Goal: Transaction & Acquisition: Subscribe to service/newsletter

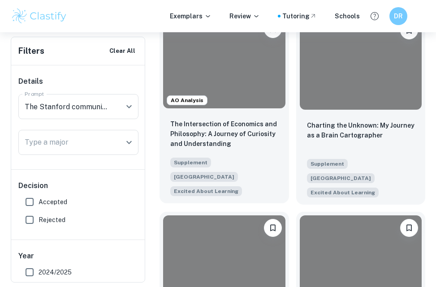
scroll to position [567, 7]
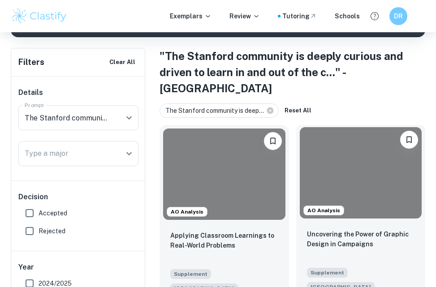
click at [346, 164] on div at bounding box center [361, 172] width 122 height 91
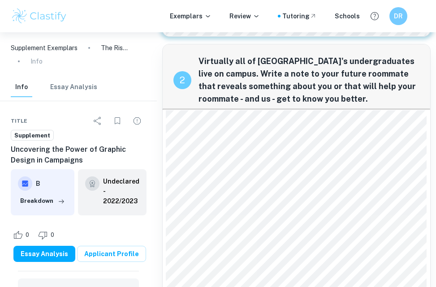
scroll to position [269, 7]
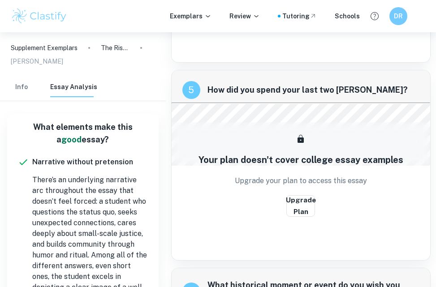
scroll to position [996, 7]
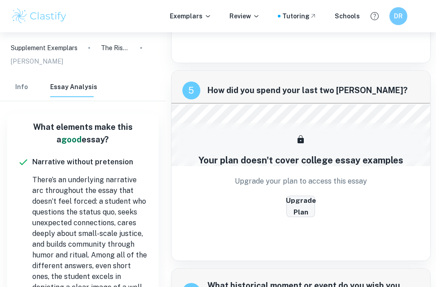
click at [291, 201] on button "Upgrade Plan" at bounding box center [300, 207] width 29 height 22
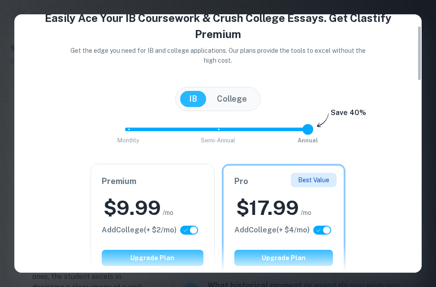
scroll to position [0, 0]
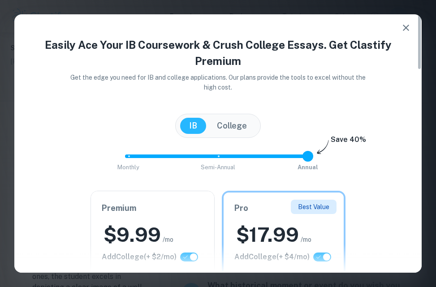
click at [227, 129] on button "College" at bounding box center [232, 126] width 48 height 16
checkbox input "false"
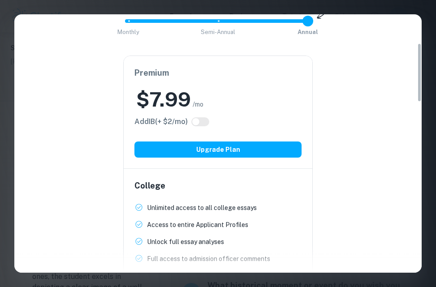
scroll to position [177, 0]
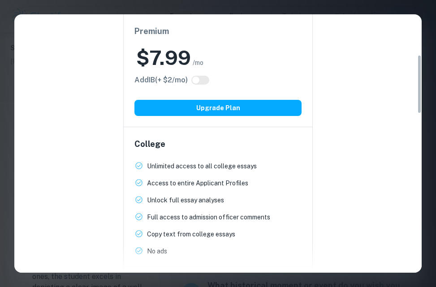
click at [206, 77] on input "checkbox" at bounding box center [196, 80] width 22 height 7
checkbox input "true"
click at [206, 77] on input "checkbox" at bounding box center [205, 80] width 22 height 7
checkbox input "false"
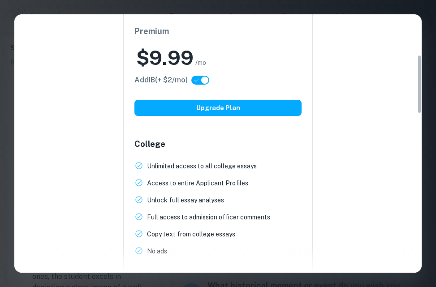
checkbox input "false"
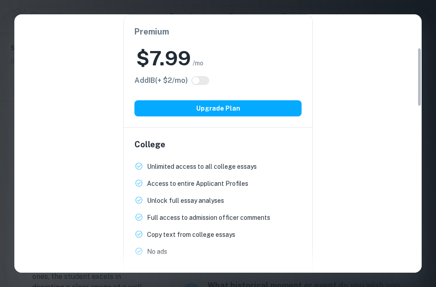
scroll to position [62, 0]
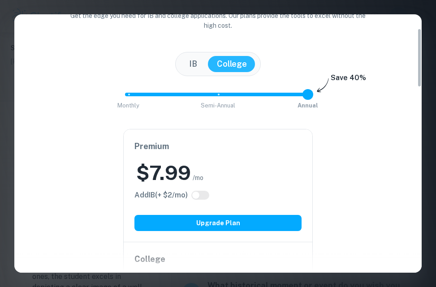
click at [202, 71] on button "IB" at bounding box center [193, 64] width 26 height 16
checkbox input "true"
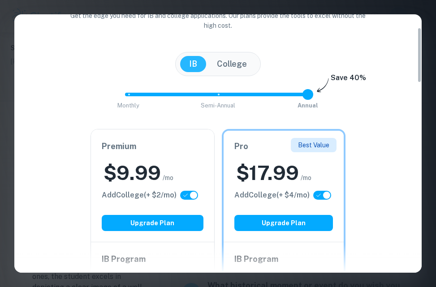
click at [225, 69] on button "College" at bounding box center [232, 64] width 48 height 16
checkbox input "false"
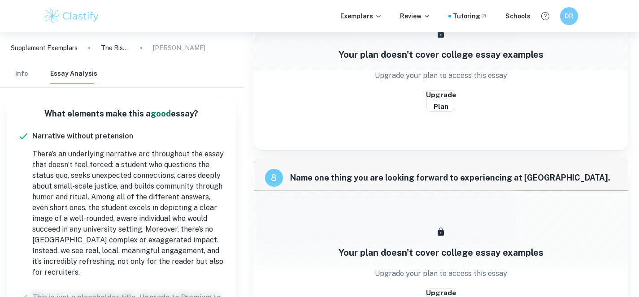
scroll to position [1728, 7]
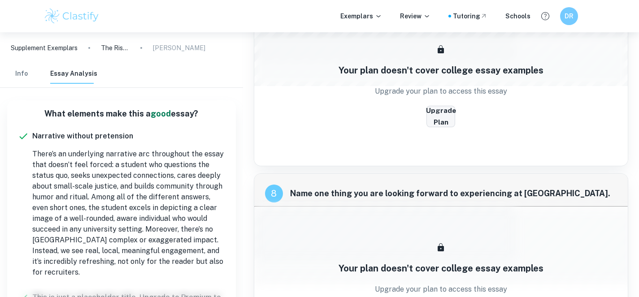
click at [435, 109] on button "Upgrade Plan" at bounding box center [440, 117] width 29 height 22
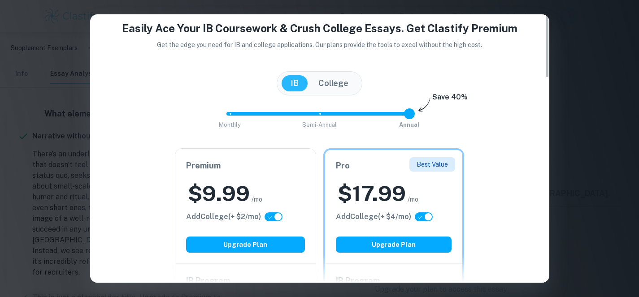
scroll to position [0, 0]
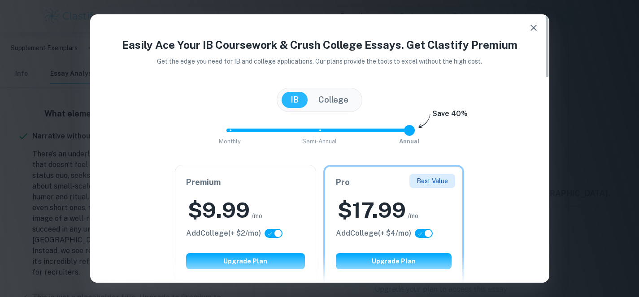
click at [343, 103] on button "College" at bounding box center [333, 100] width 48 height 16
checkbox input "false"
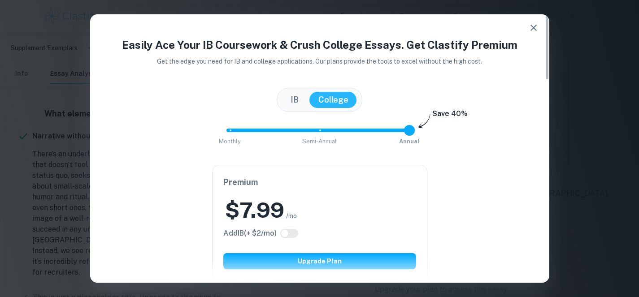
click at [291, 231] on input "checkbox" at bounding box center [285, 233] width 22 height 7
checkbox input "true"
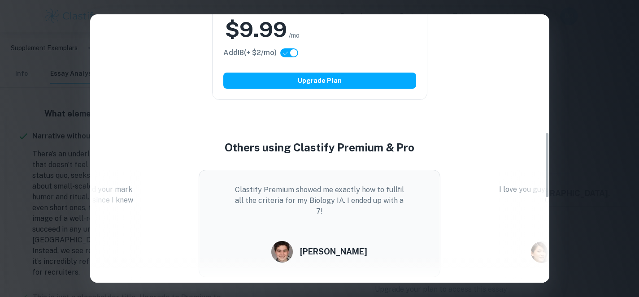
scroll to position [480, 0]
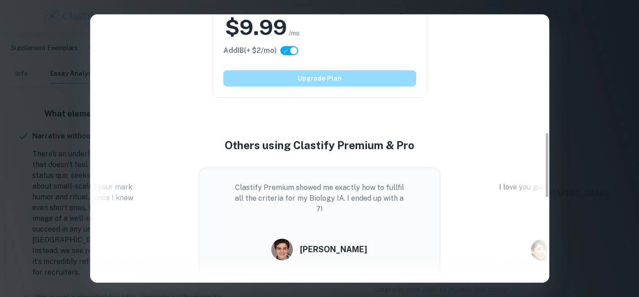
click at [341, 73] on button "Upgrade Plan" at bounding box center [319, 78] width 193 height 16
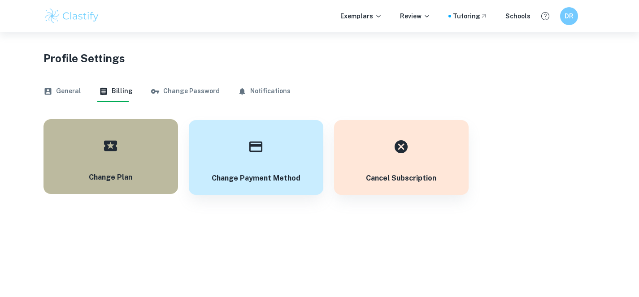
click at [118, 146] on icon "button" at bounding box center [111, 146] width 16 height 16
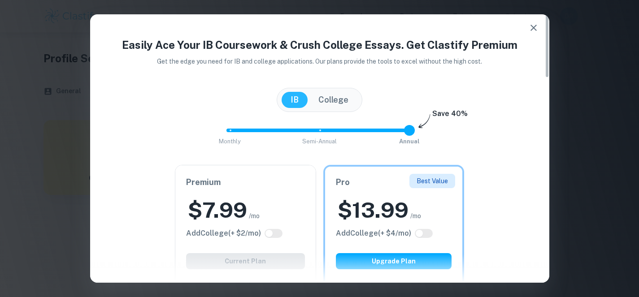
scroll to position [4, 0]
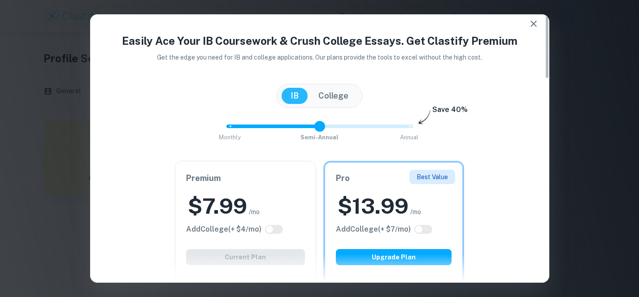
type input "0"
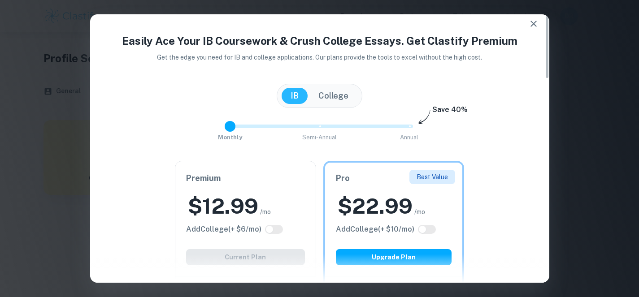
drag, startPoint x: 408, startPoint y: 129, endPoint x: 238, endPoint y: 131, distance: 170.8
click at [235, 131] on span at bounding box center [230, 126] width 11 height 11
click at [342, 102] on button "College" at bounding box center [333, 96] width 48 height 16
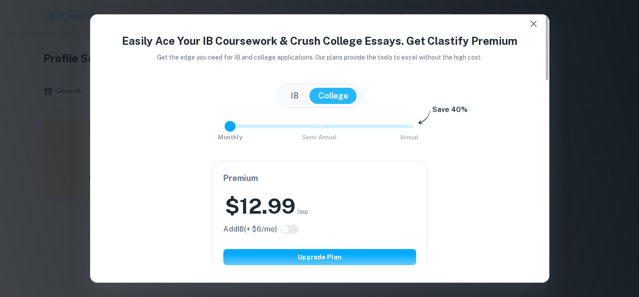
click at [291, 236] on div "Premium $ 12.99 /mo Add IB (+ $ 6 /mo) Upgrade Plan" at bounding box center [320, 218] width 214 height 115
click at [296, 230] on input "checkbox" at bounding box center [285, 229] width 22 height 7
checkbox input "true"
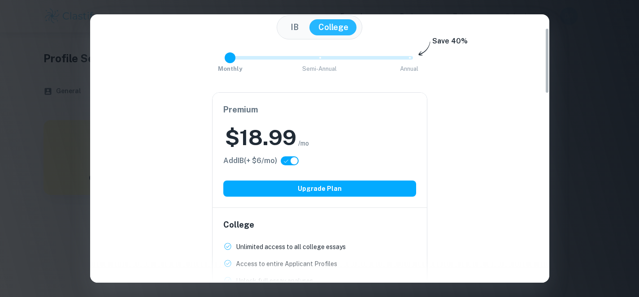
scroll to position [94, 0]
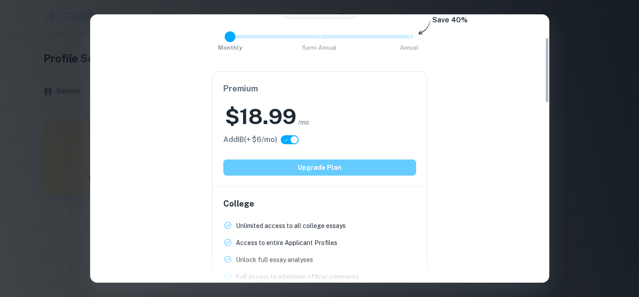
click at [324, 169] on button "Upgrade Plan" at bounding box center [319, 168] width 193 height 16
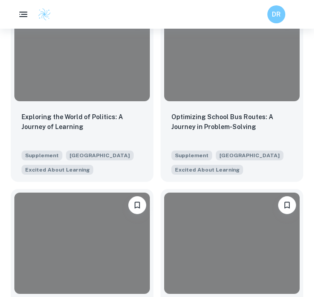
scroll to position [804, 0]
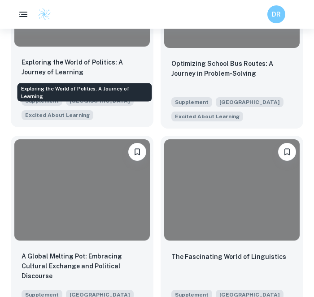
click at [110, 71] on p "Exploring the World of Politics: A Journey of Learning" at bounding box center [82, 67] width 121 height 20
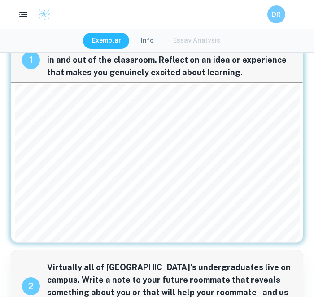
scroll to position [6, 0]
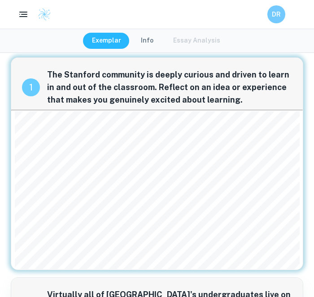
click at [92, 81] on span "The Stanford community is deeply curious and driven to learn in and out of the …" at bounding box center [169, 88] width 245 height 38
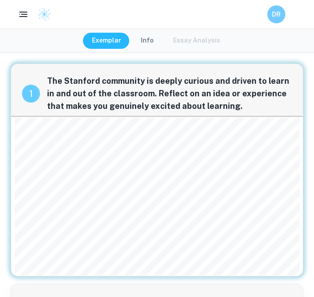
click at [92, 81] on span "The Stanford community is deeply curious and driven to learn in and out of the …" at bounding box center [169, 94] width 245 height 38
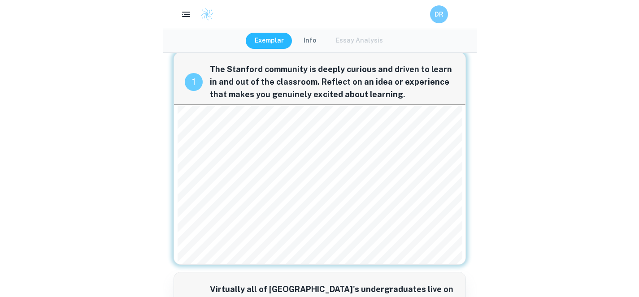
scroll to position [0, 0]
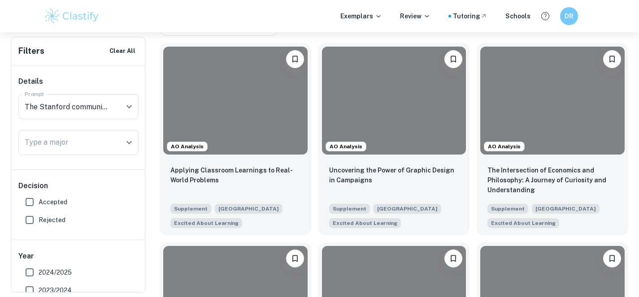
scroll to position [258, 0]
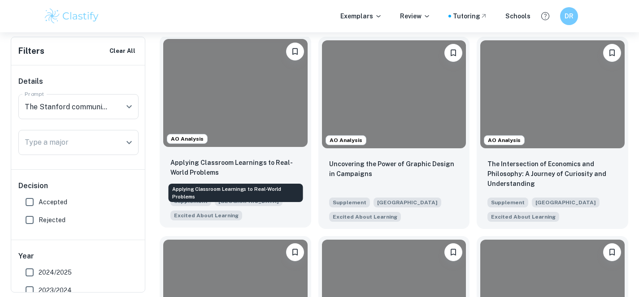
click at [237, 158] on p "Applying Classroom Learnings to Real-World Problems" at bounding box center [235, 168] width 130 height 20
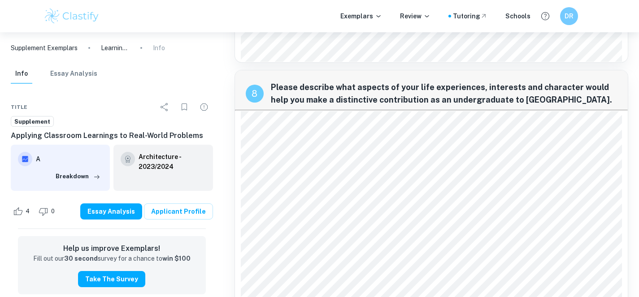
scroll to position [1376, 0]
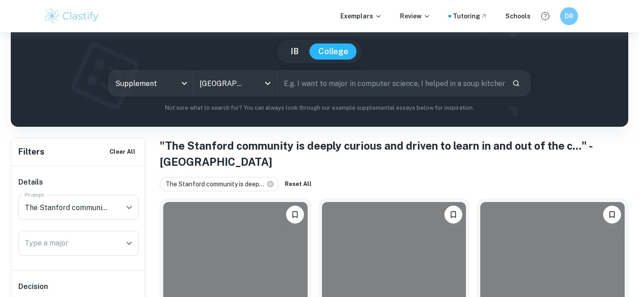
scroll to position [198, 0]
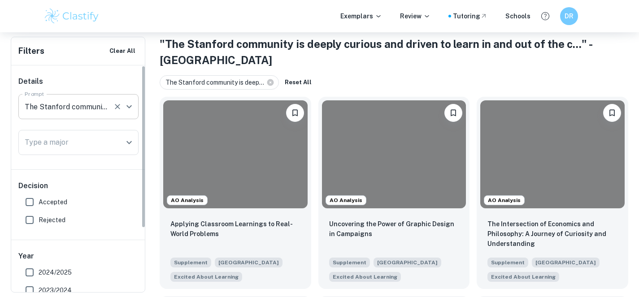
click at [128, 106] on icon "Open" at bounding box center [128, 106] width 5 height 3
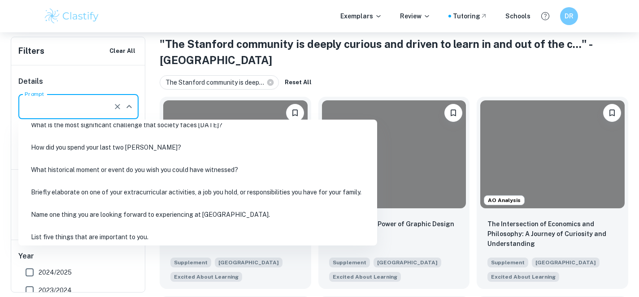
scroll to position [140, 0]
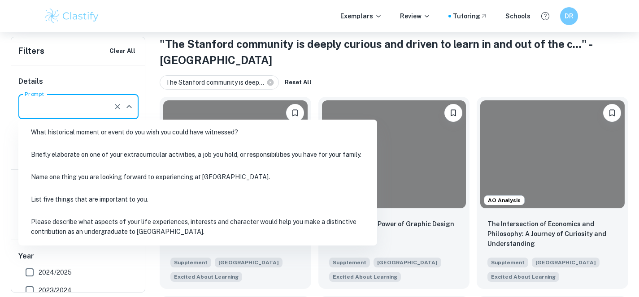
click at [158, 204] on li "List five things that are important to you." at bounding box center [197, 199] width 351 height 21
type input "List five things that are important to you."
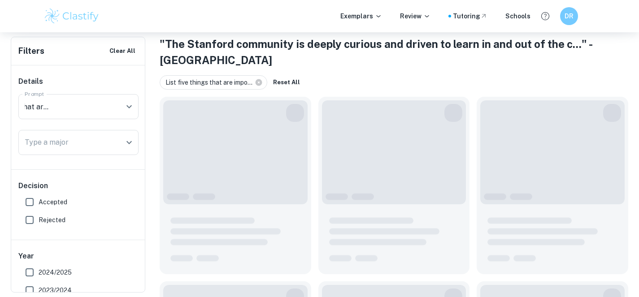
scroll to position [0, 0]
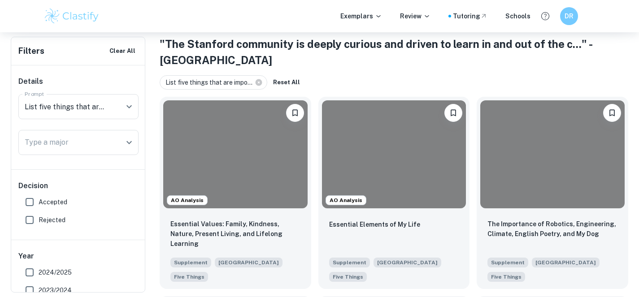
click at [225, 173] on div at bounding box center [235, 154] width 144 height 108
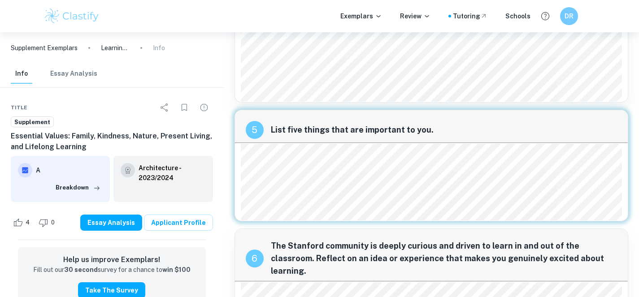
scroll to position [429, 1]
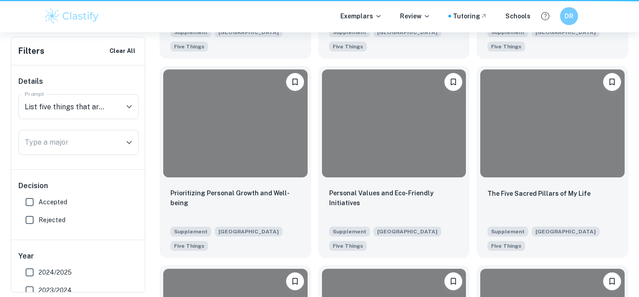
scroll to position [198, 0]
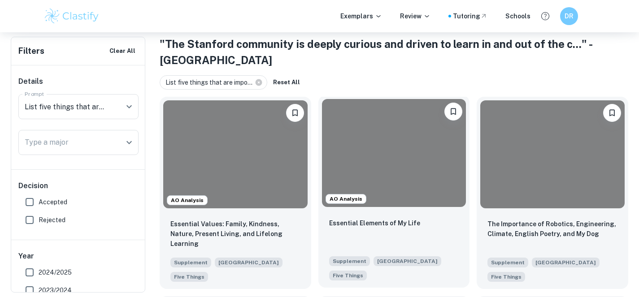
click at [313, 169] on div at bounding box center [394, 153] width 144 height 108
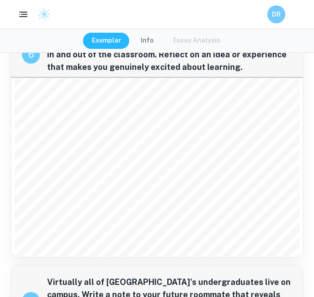
scroll to position [495, 0]
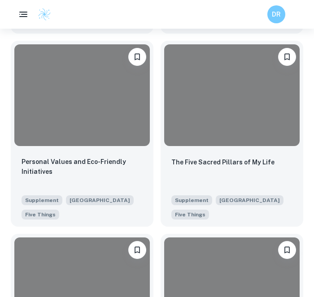
scroll to position [743, 1]
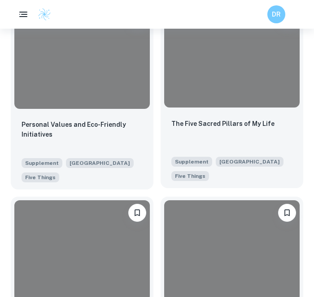
click at [192, 116] on div "The Five Sacred Pillars of My Life Supplement Stanford University Five Things" at bounding box center [232, 149] width 143 height 77
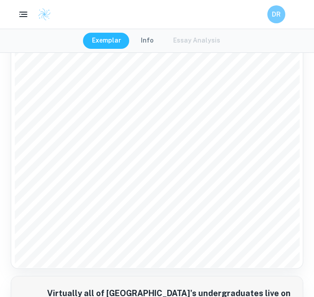
scroll to position [769, 0]
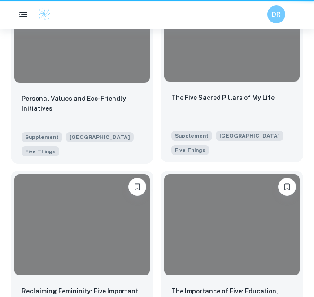
scroll to position [743, 1]
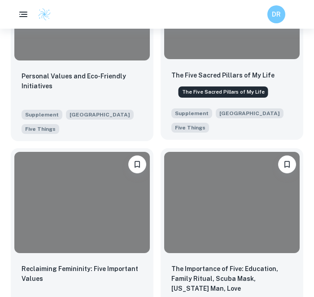
click at [197, 70] on div "The Five Sacred Pillars of My Life" at bounding box center [231, 85] width 121 height 30
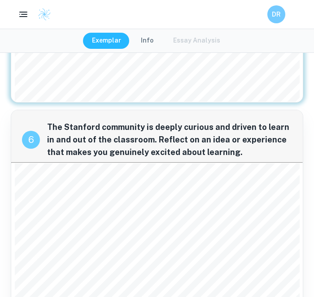
scroll to position [627, 0]
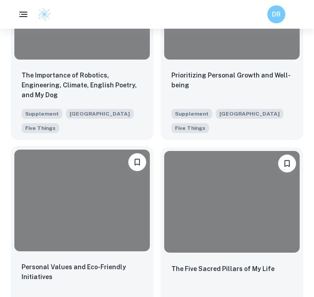
scroll to position [561, 1]
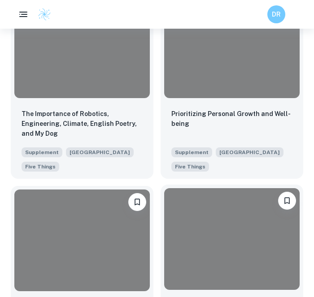
click at [214, 216] on div at bounding box center [231, 239] width 135 height 102
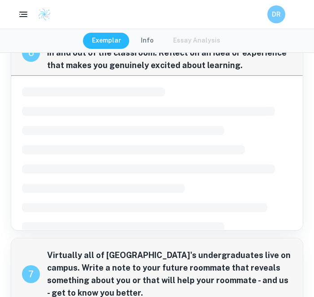
scroll to position [606, 0]
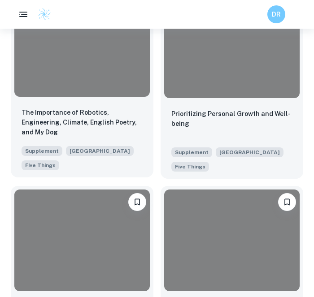
scroll to position [291, 1]
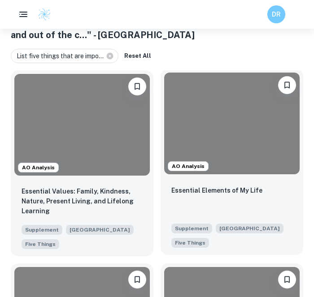
click at [169, 126] on div at bounding box center [231, 124] width 135 height 102
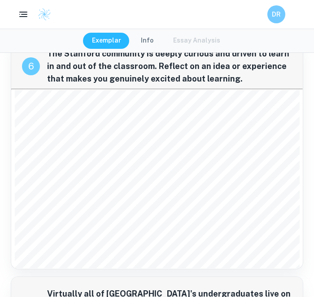
scroll to position [492, 0]
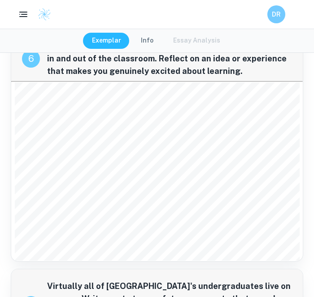
drag, startPoint x: 146, startPoint y: 246, endPoint x: 14, endPoint y: 76, distance: 215.0
click at [15, 82] on div "The world completely stopped in 2020—at least from the outside. During the pand…" at bounding box center [157, 171] width 285 height 179
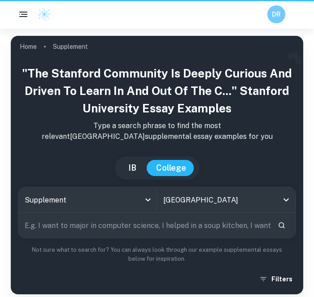
scroll to position [291, 1]
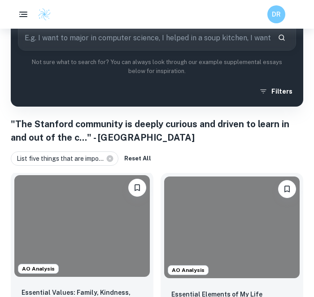
click at [78, 236] on div at bounding box center [81, 226] width 135 height 102
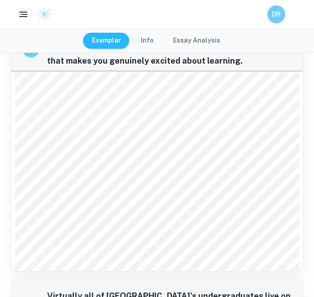
scroll to position [571, 0]
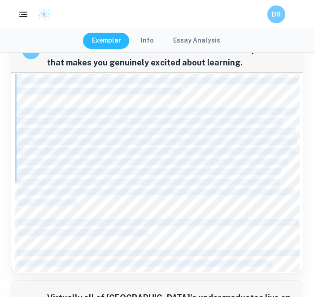
drag, startPoint x: 17, startPoint y: 74, endPoint x: 209, endPoint y: 226, distance: 244.7
click at [209, 226] on div "After living abroad for a year, is it fair to notice the smallest inconvenience…" at bounding box center [157, 173] width 285 height 199
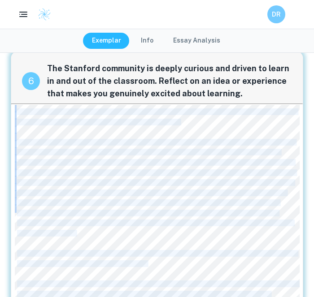
scroll to position [539, 0]
